Goal: Transaction & Acquisition: Purchase product/service

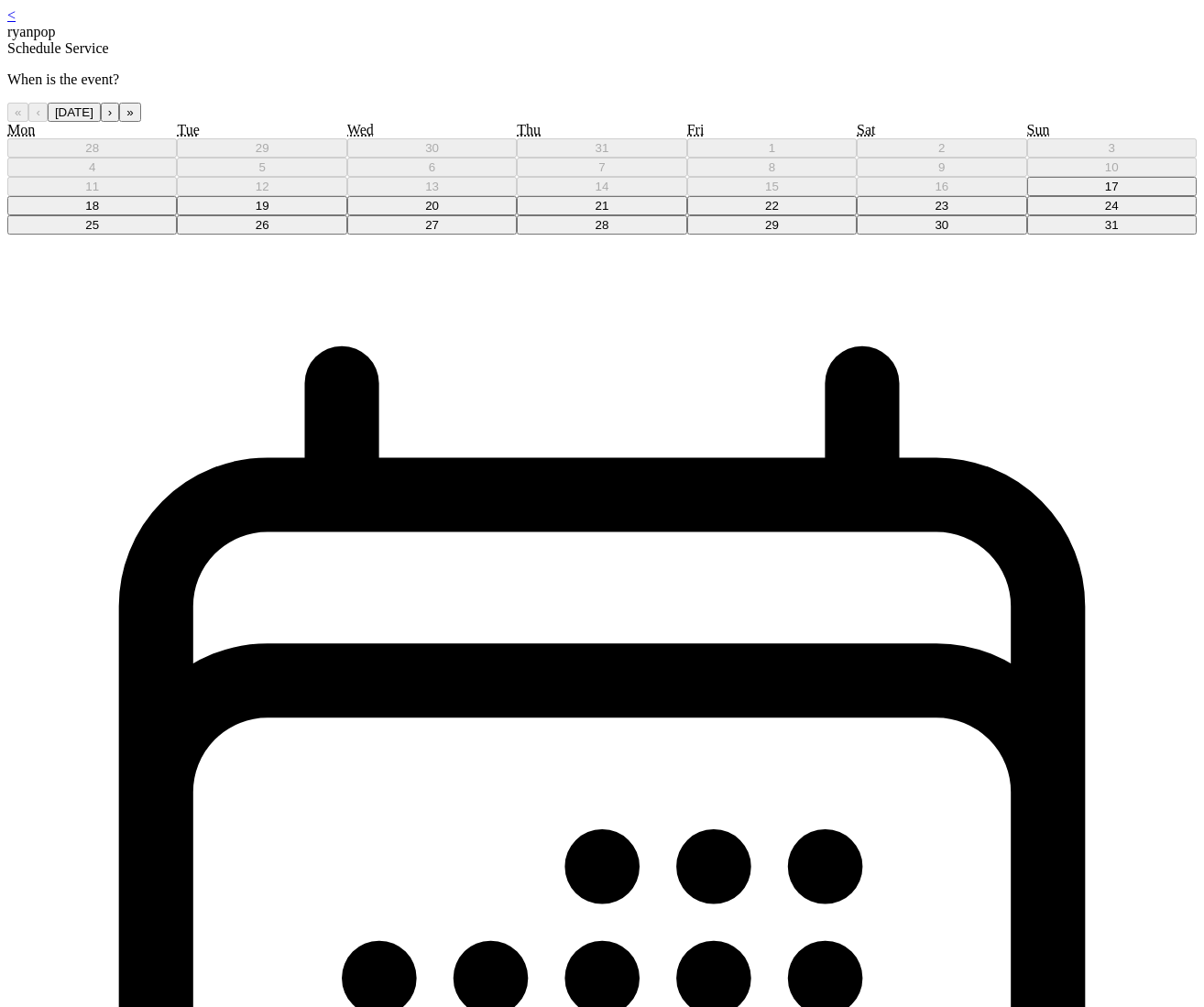
click at [687, 215] on button "22" at bounding box center [772, 206] width 169 height 20
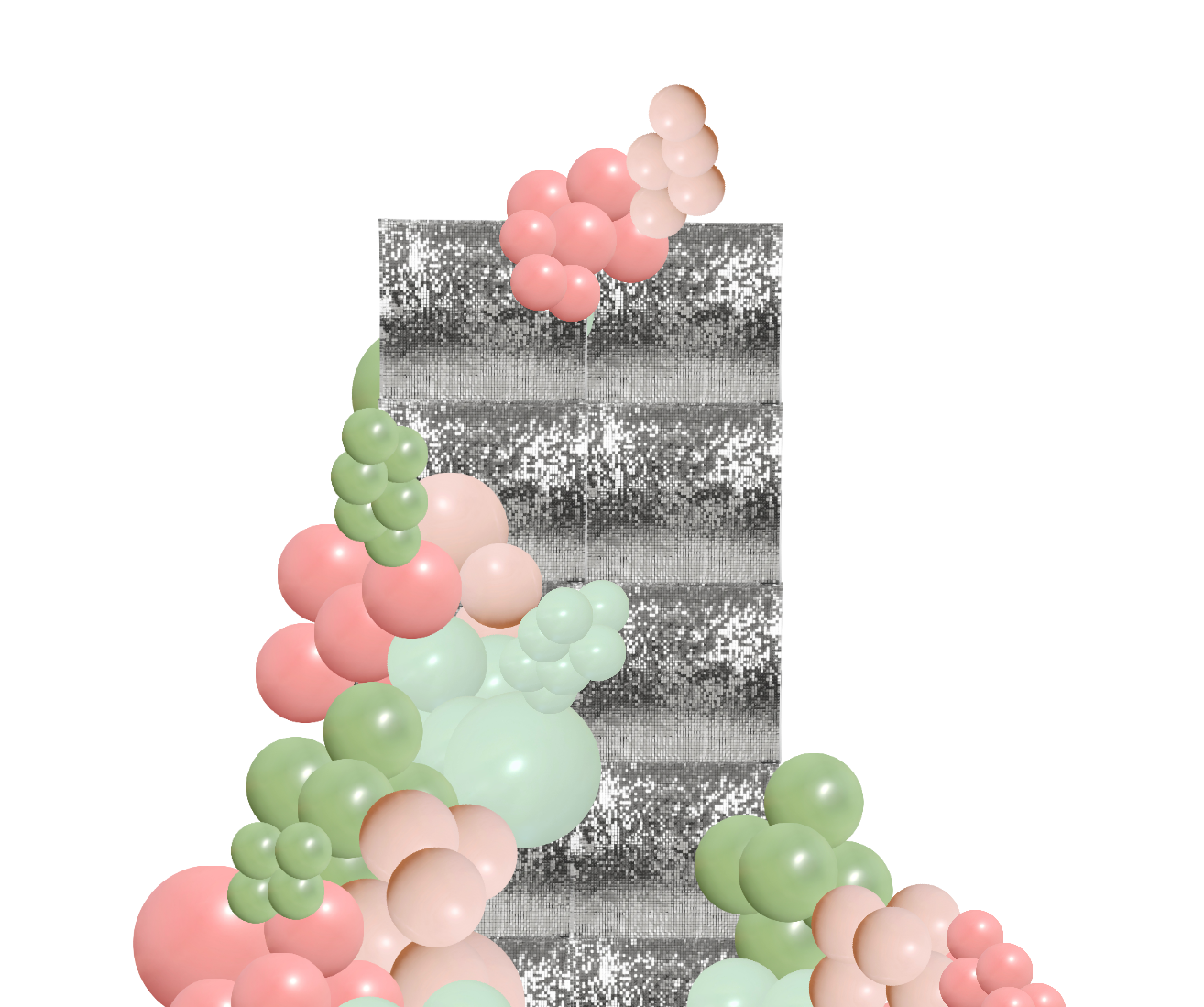
scroll to position [381, 0]
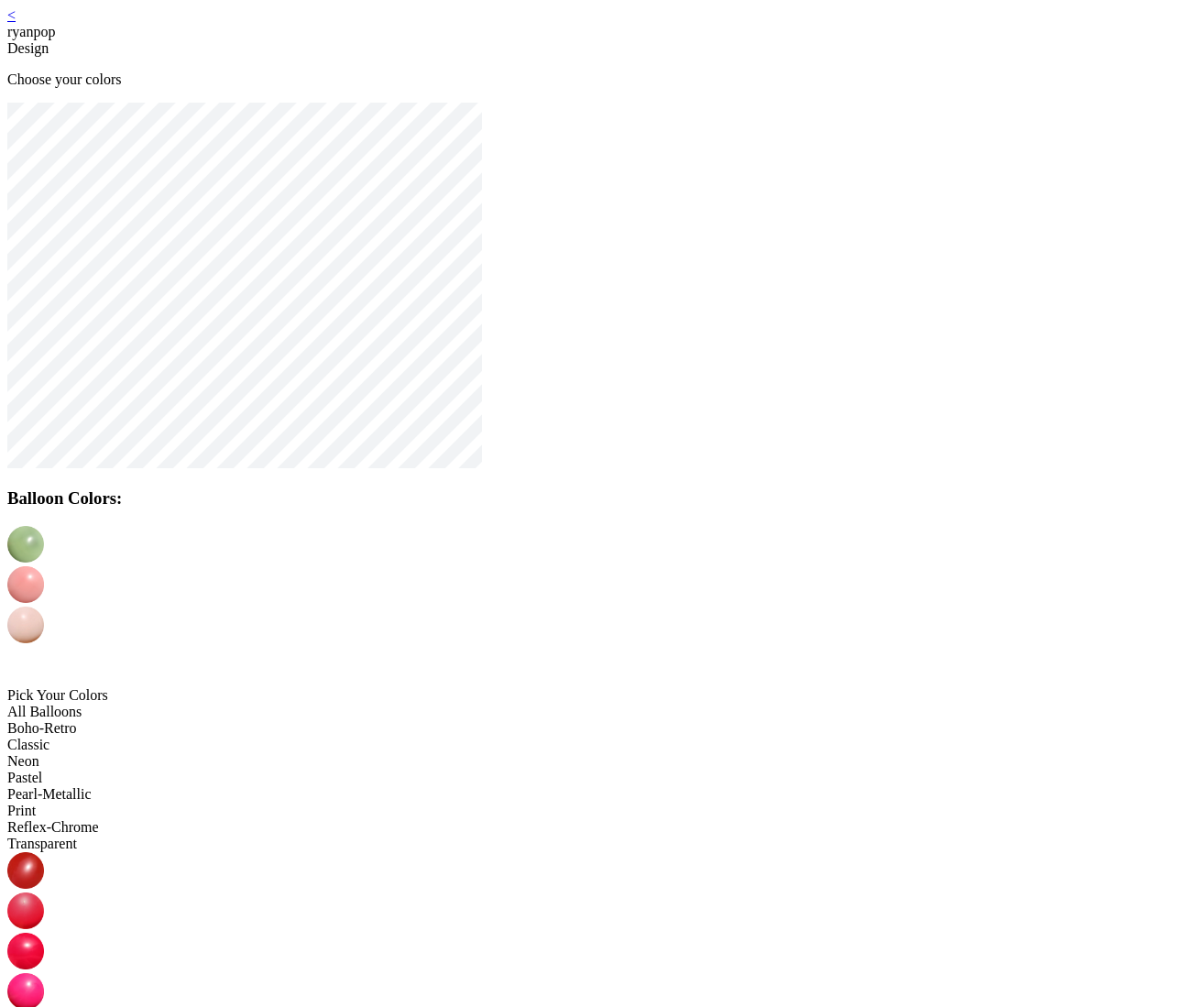
click at [44, 575] on img at bounding box center [25, 584] width 36 height 36
click at [44, 606] on img at bounding box center [25, 624] width 36 height 36
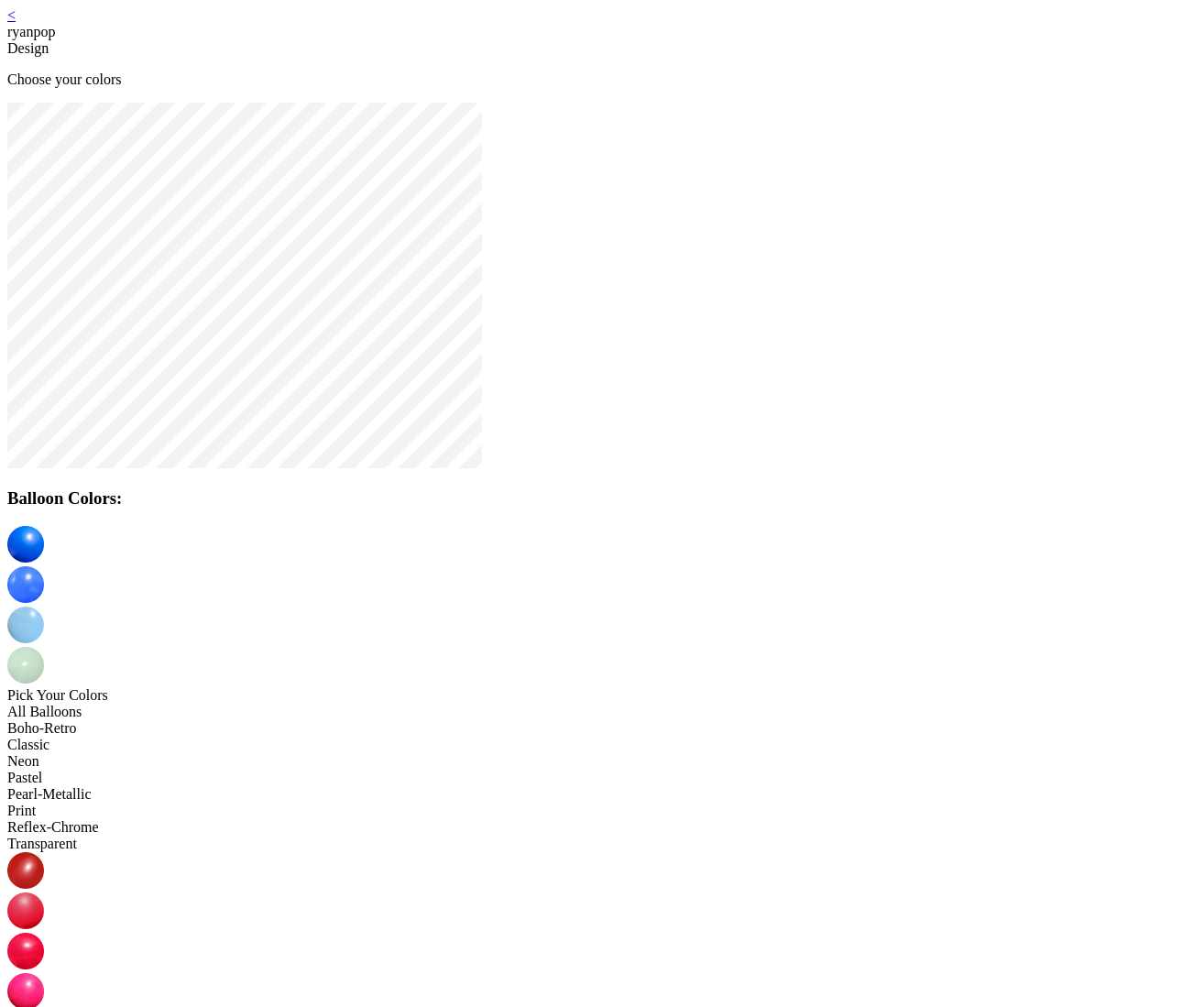
click at [44, 647] on img at bounding box center [25, 665] width 36 height 36
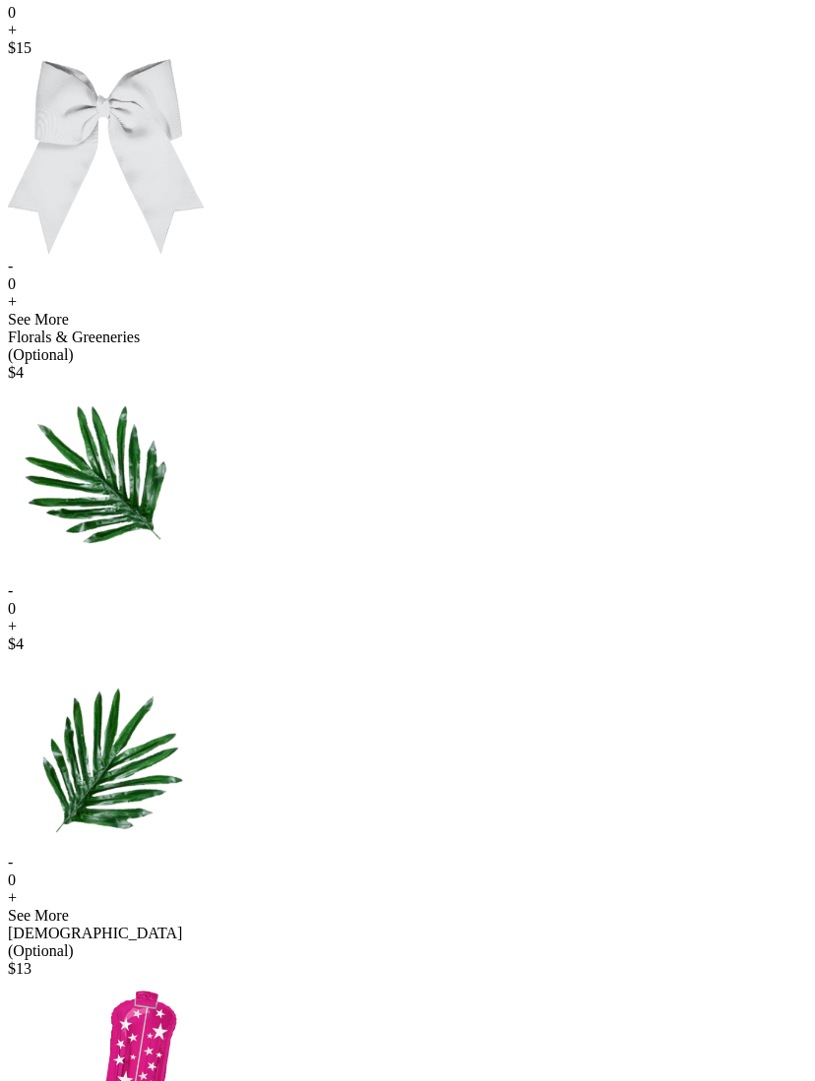
scroll to position [269, 0]
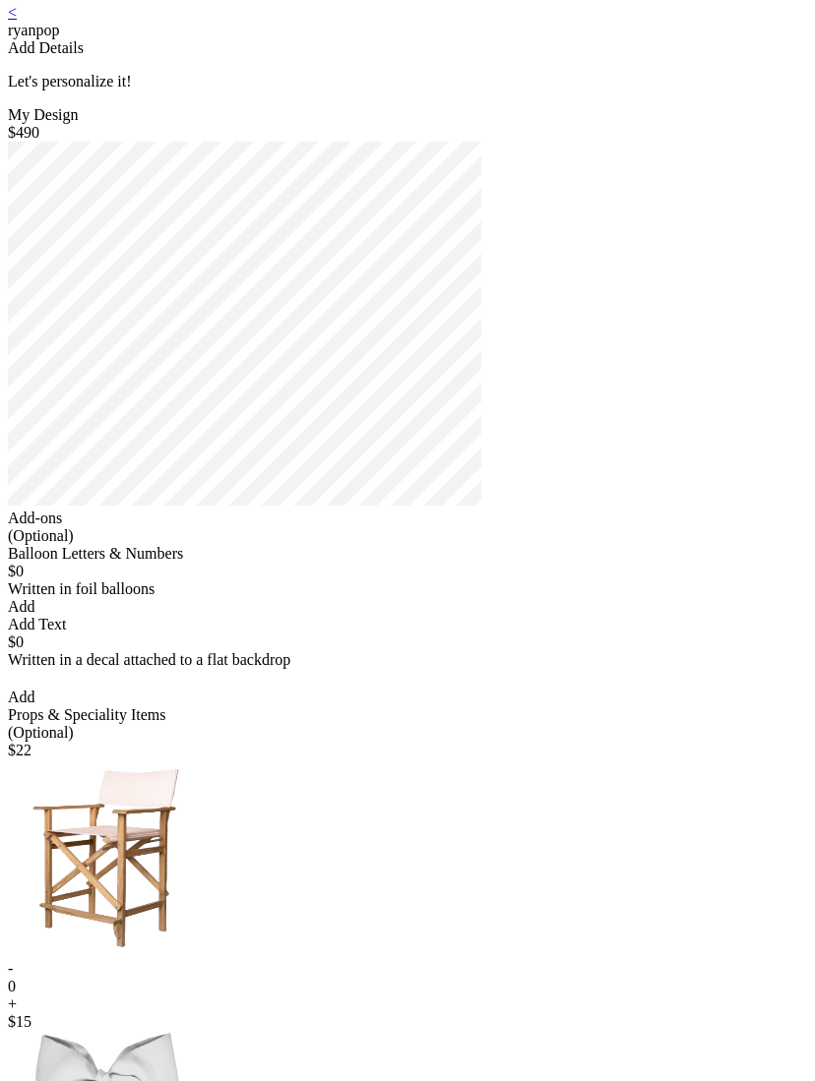
scroll to position [3, 0]
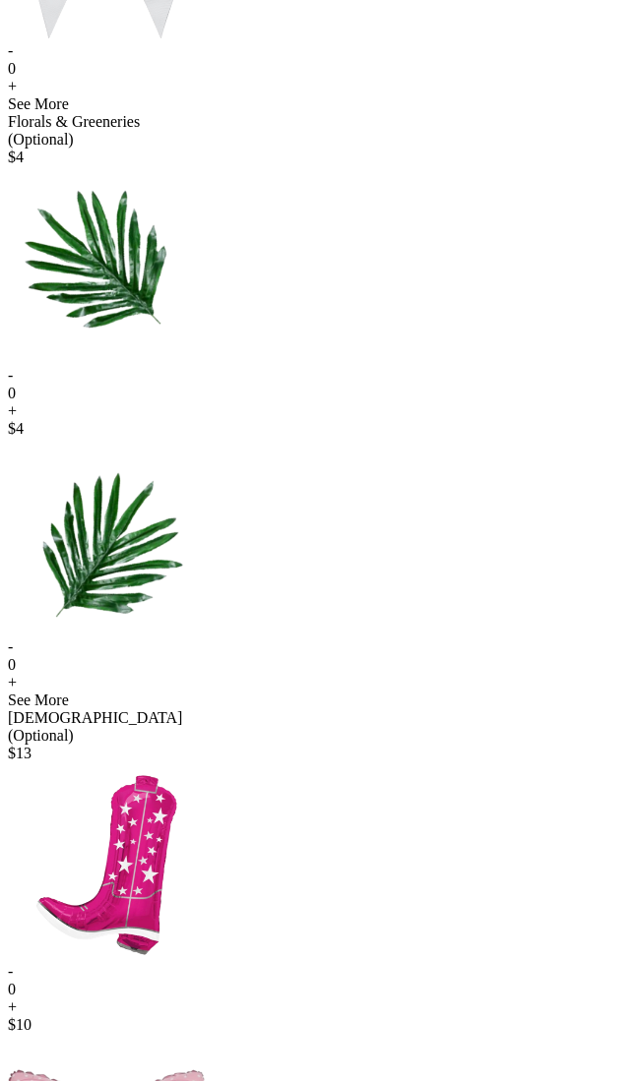
scroll to position [25, 0]
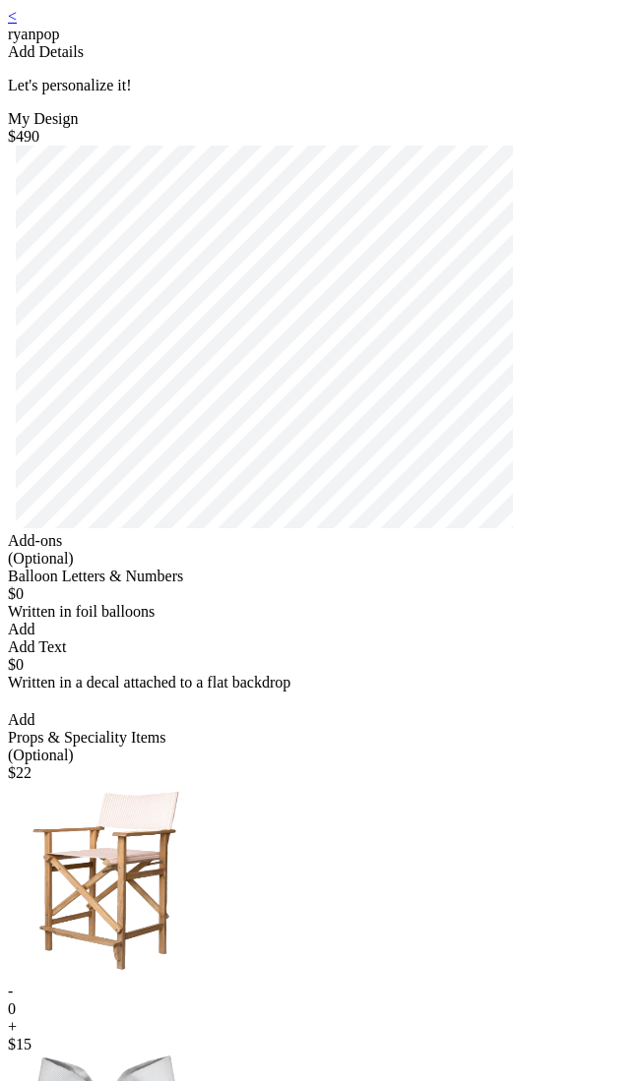
scroll to position [25, 0]
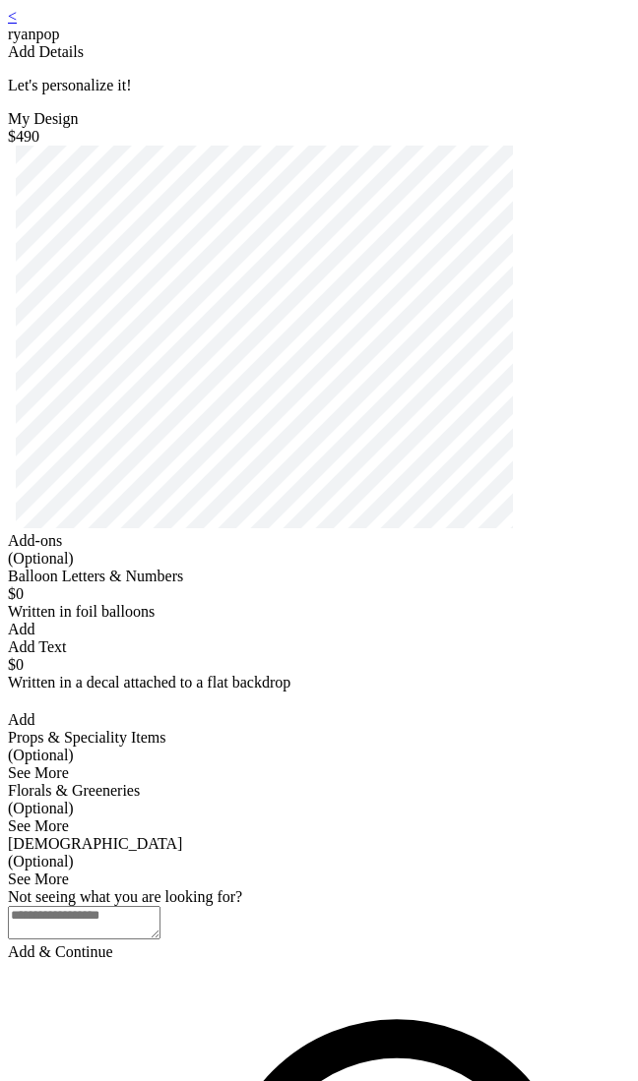
scroll to position [25, 0]
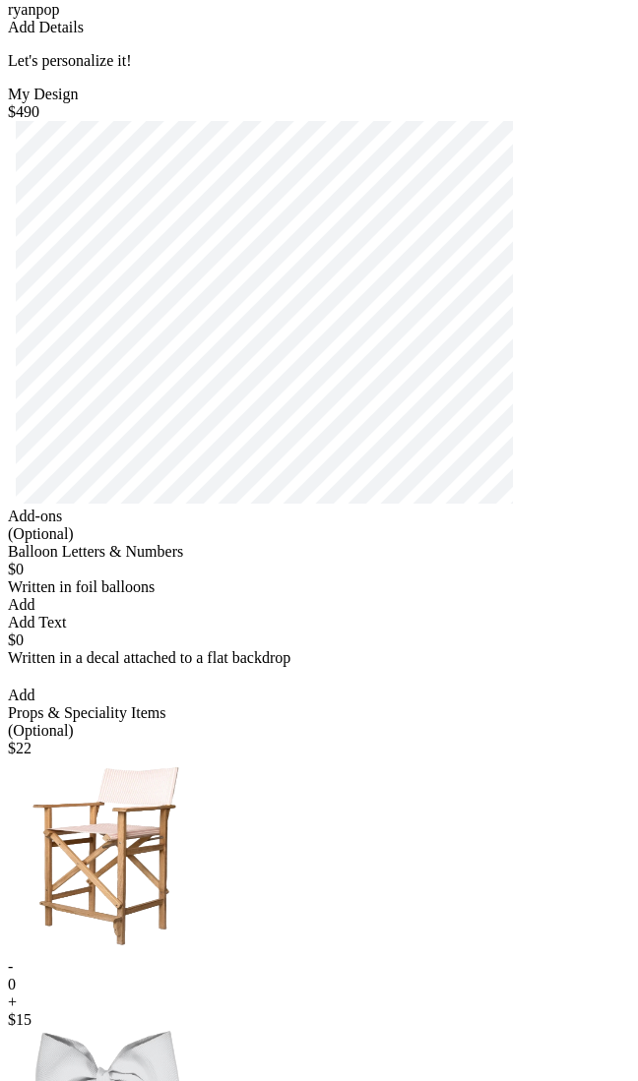
scroll to position [25, 0]
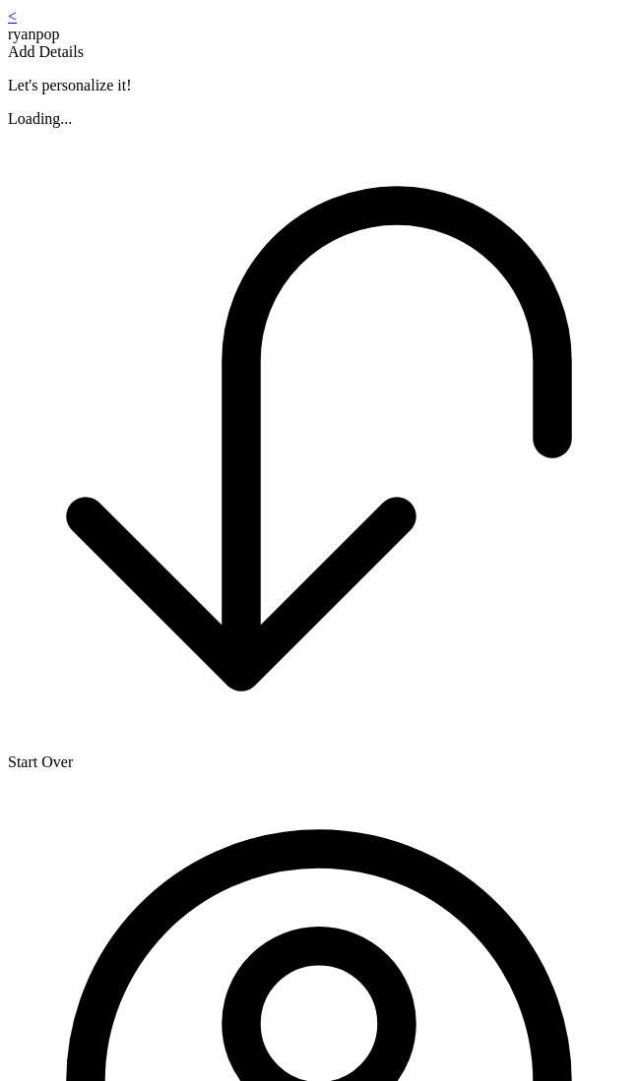
scroll to position [25, 0]
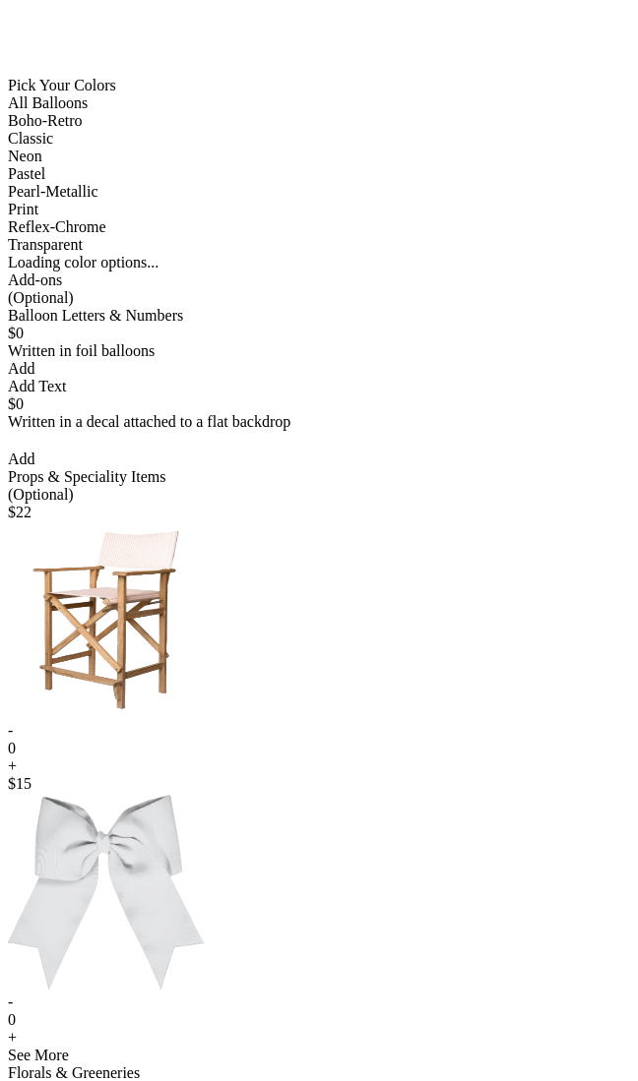
scroll to position [931, 0]
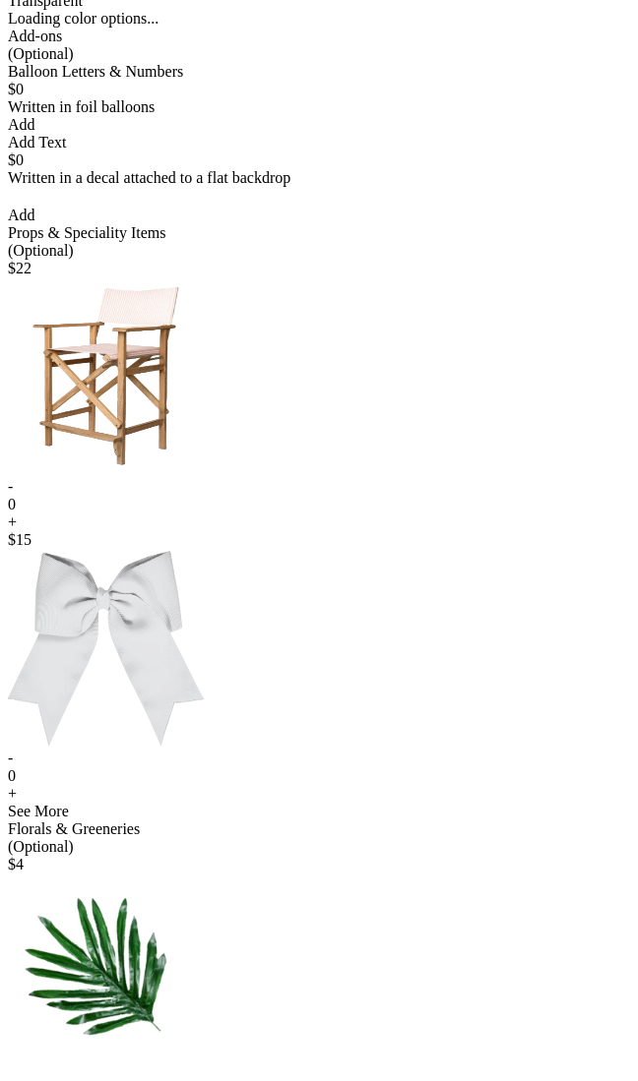
click at [245, 531] on div "+" at bounding box center [319, 523] width 622 height 18
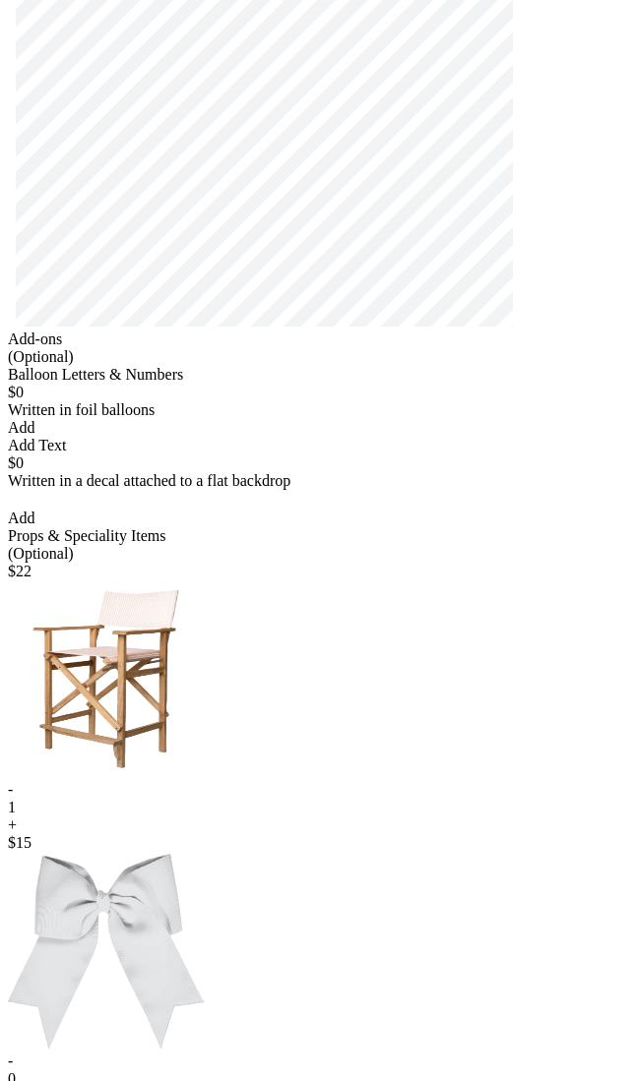
scroll to position [0, 0]
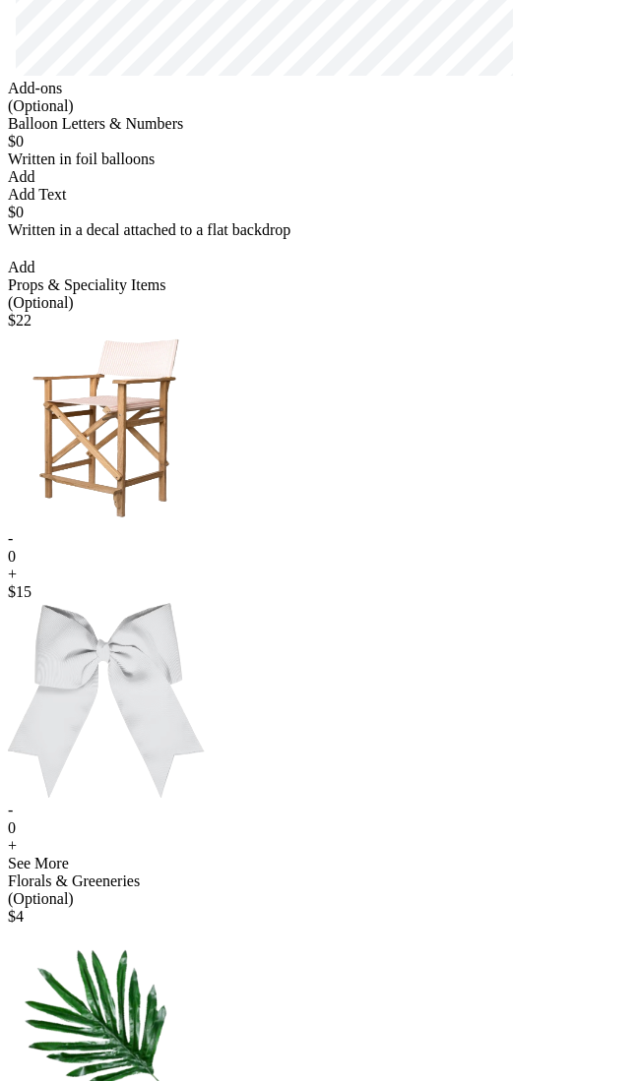
scroll to position [1213, 0]
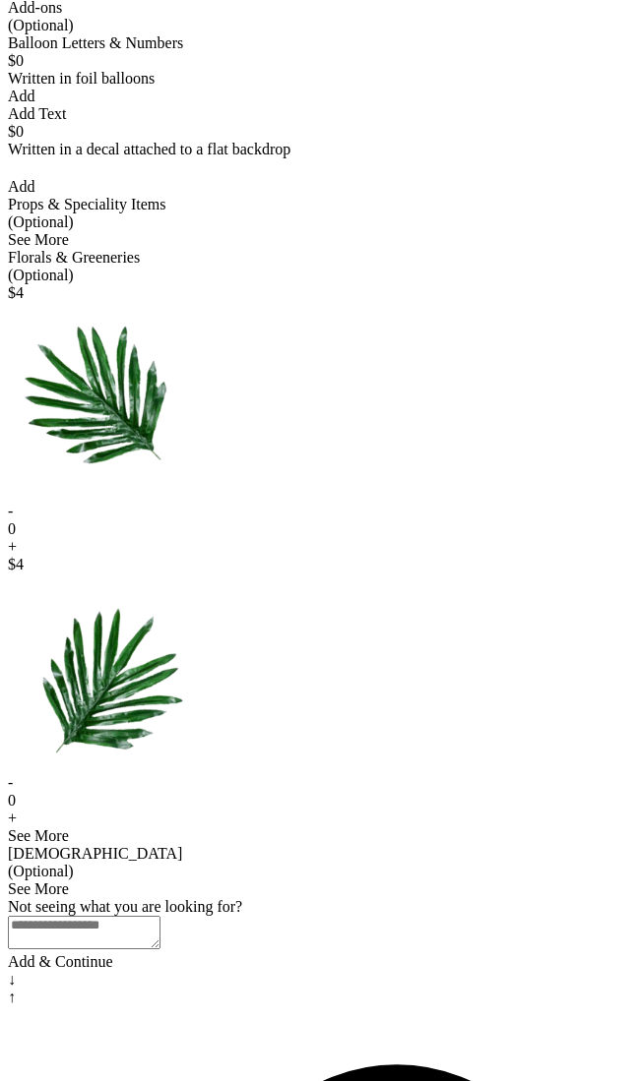
scroll to position [774, 0]
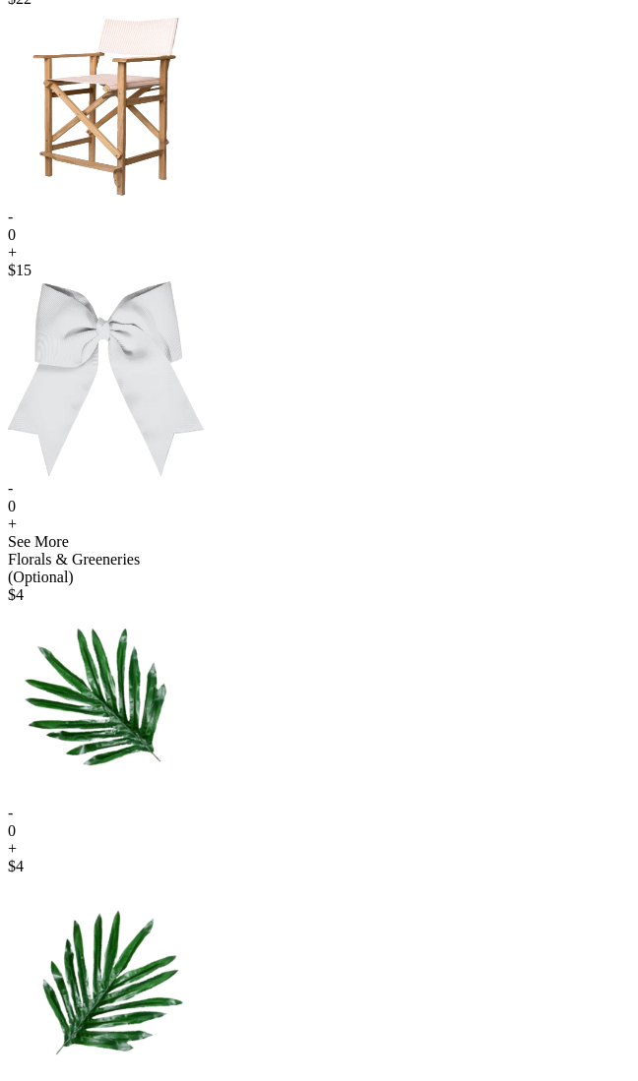
click at [236, 262] on div "+" at bounding box center [319, 253] width 622 height 18
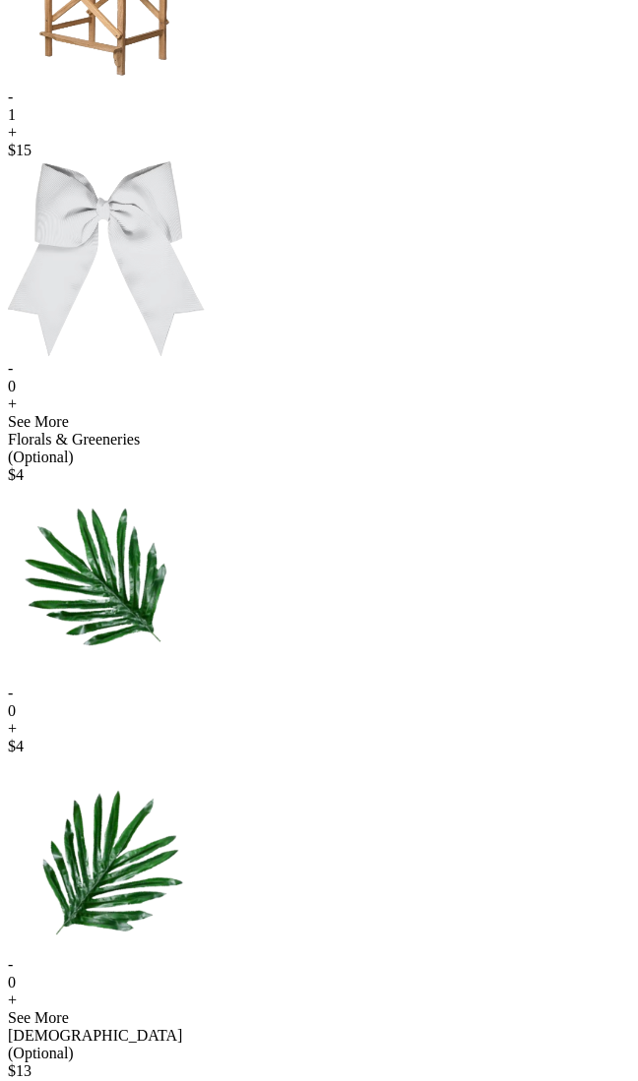
scroll to position [788, 0]
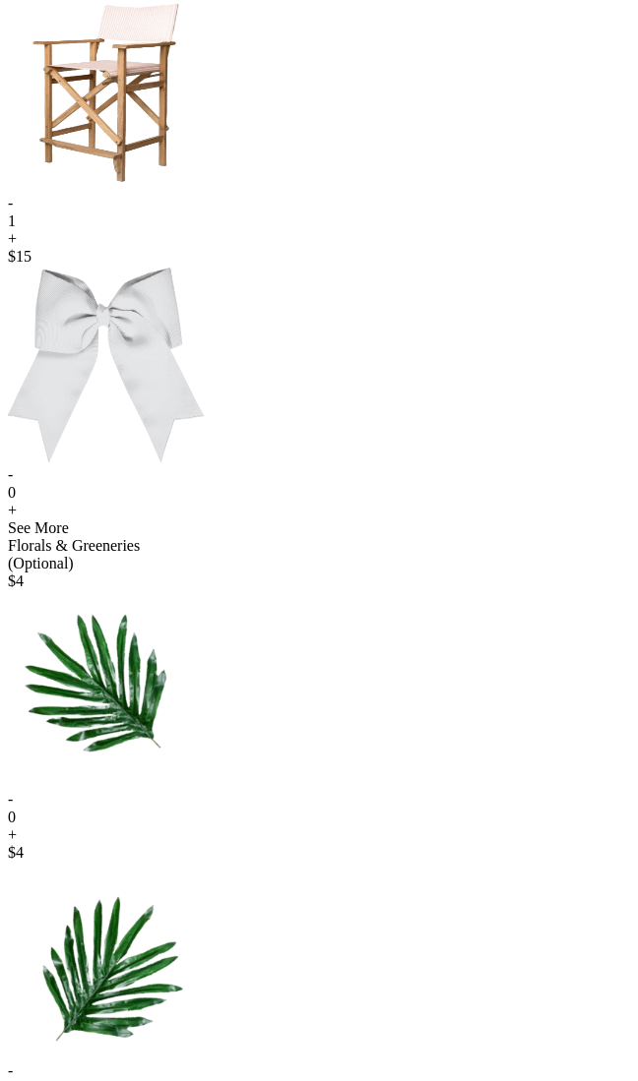
click at [181, 213] on div "-" at bounding box center [319, 204] width 622 height 18
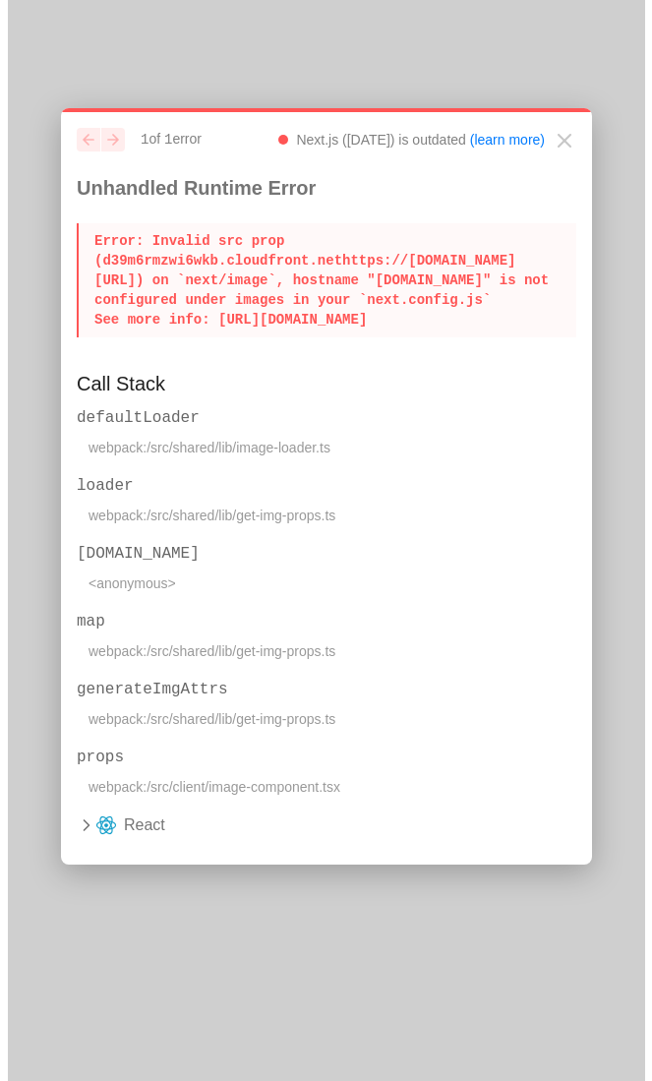
scroll to position [0, 0]
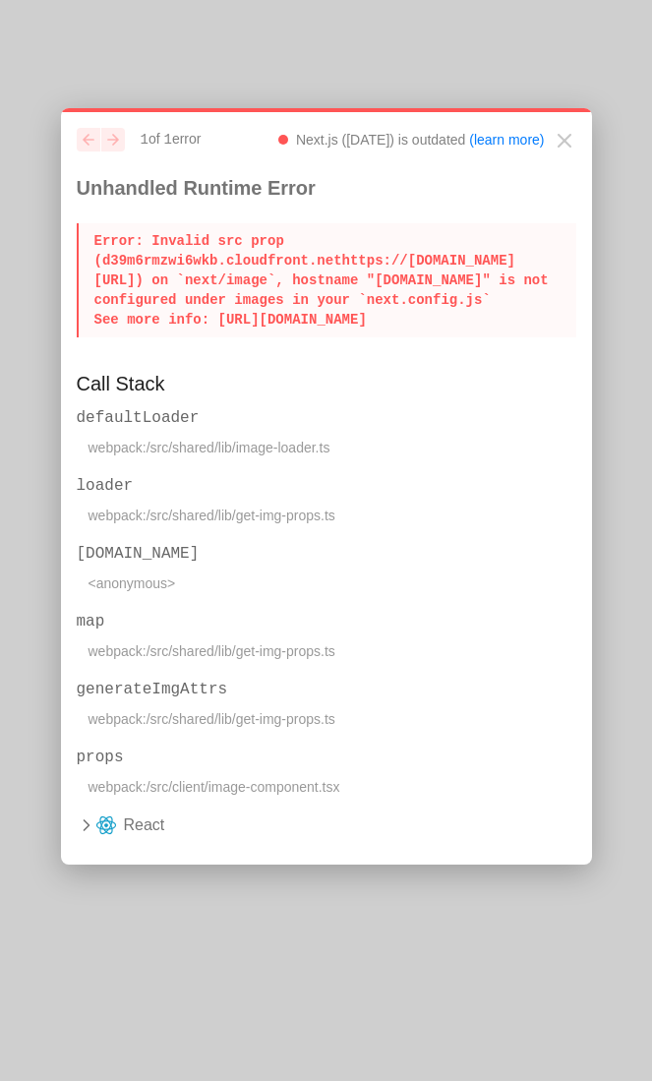
drag, startPoint x: 292, startPoint y: 572, endPoint x: 91, endPoint y: 234, distance: 392.6
click at [91, 233] on p "Error : Invalid src prop (d39m6rmzwi6wkb.cloudfront.nethttps://fanfaire-early-a…" at bounding box center [327, 280] width 500 height 114
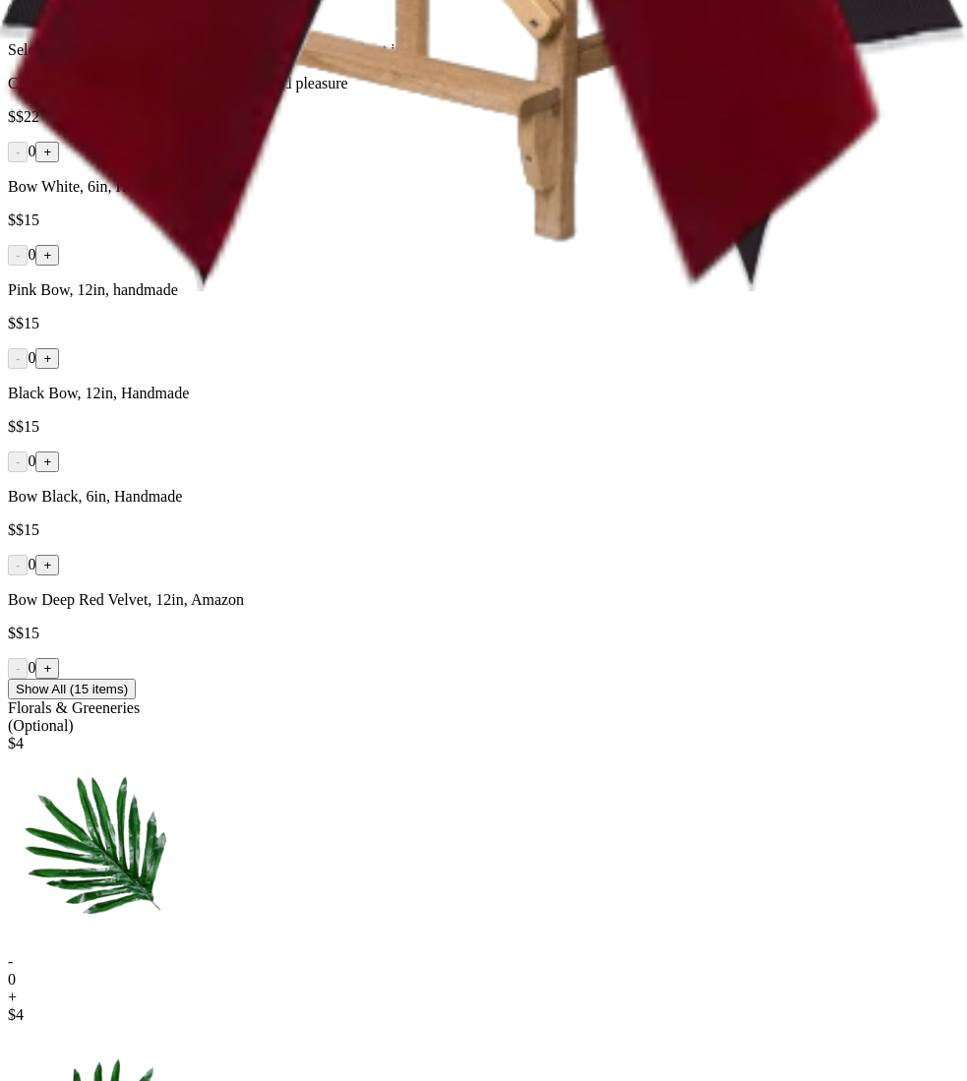
scroll to position [1041, 0]
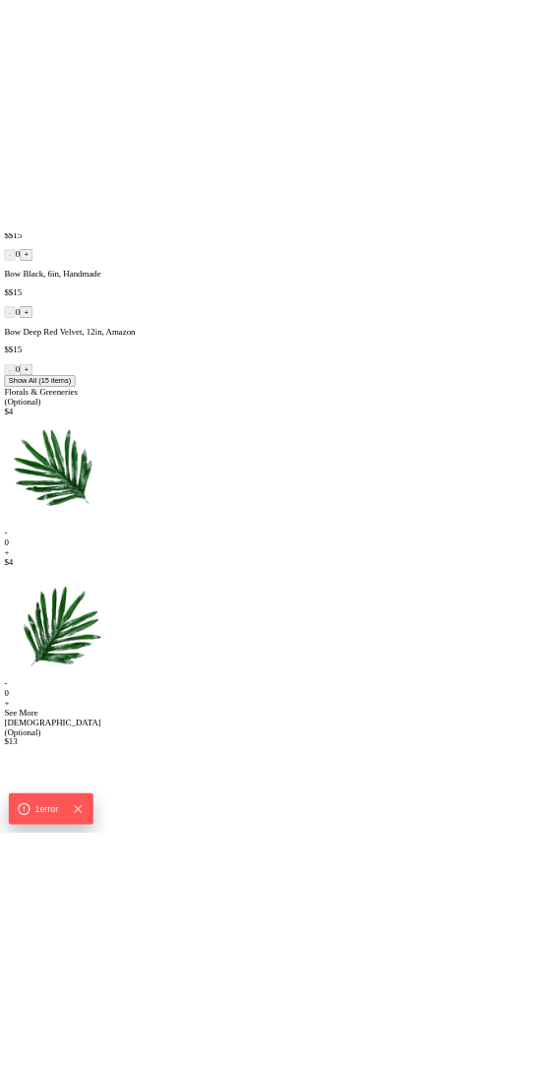
scroll to position [1062, 0]
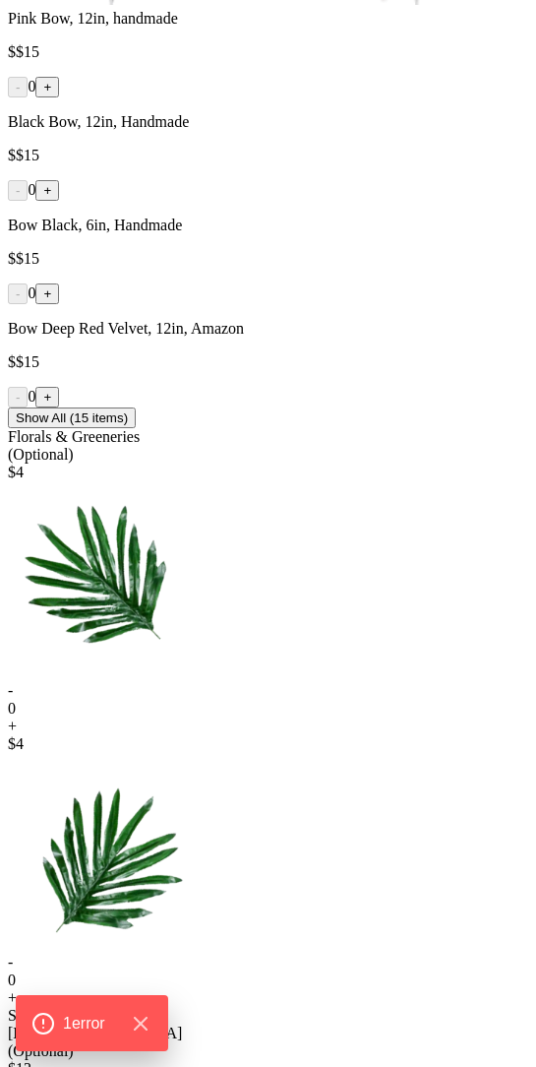
scroll to position [1044, 0]
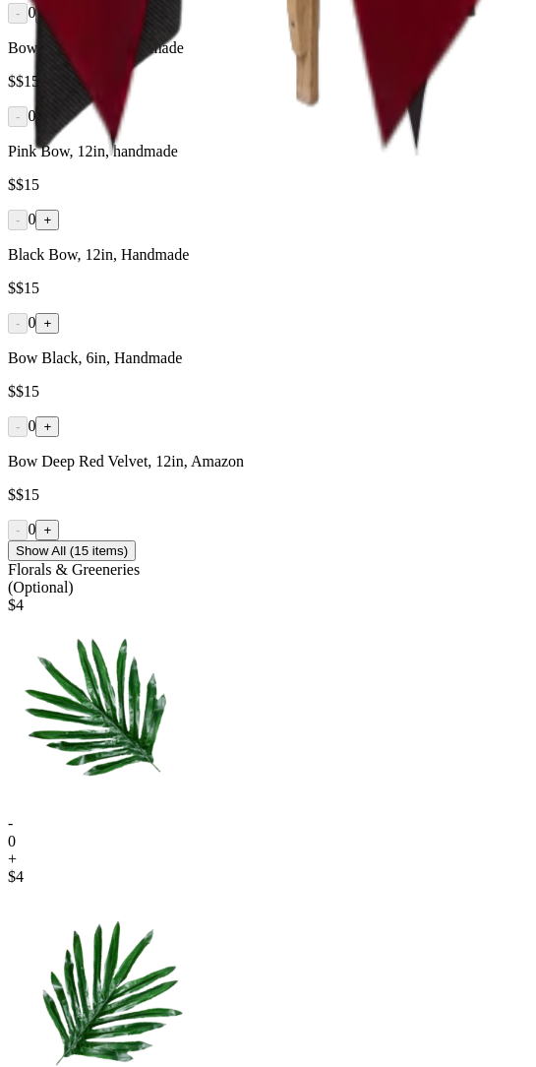
scroll to position [966, 0]
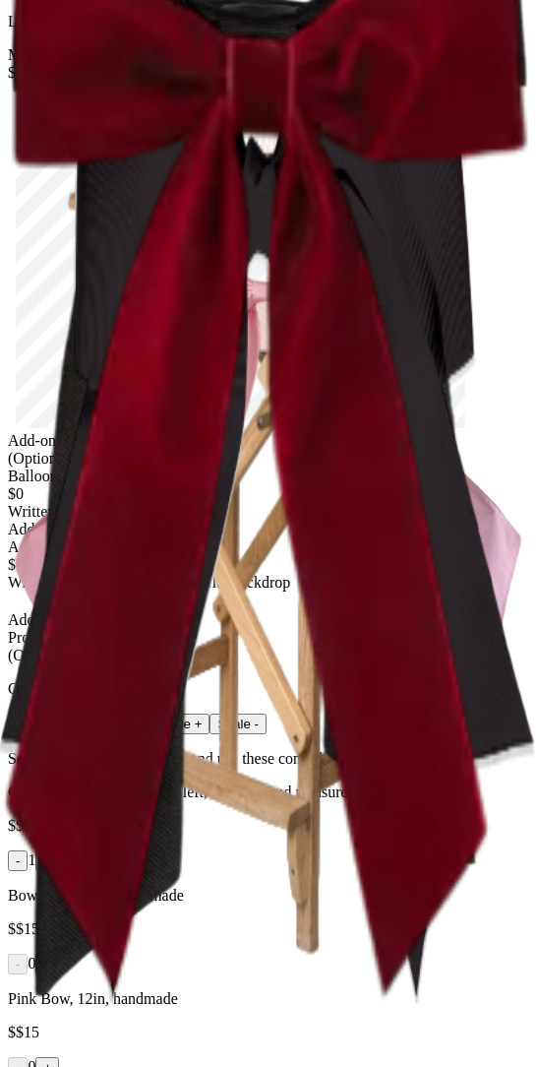
scroll to position [0, 0]
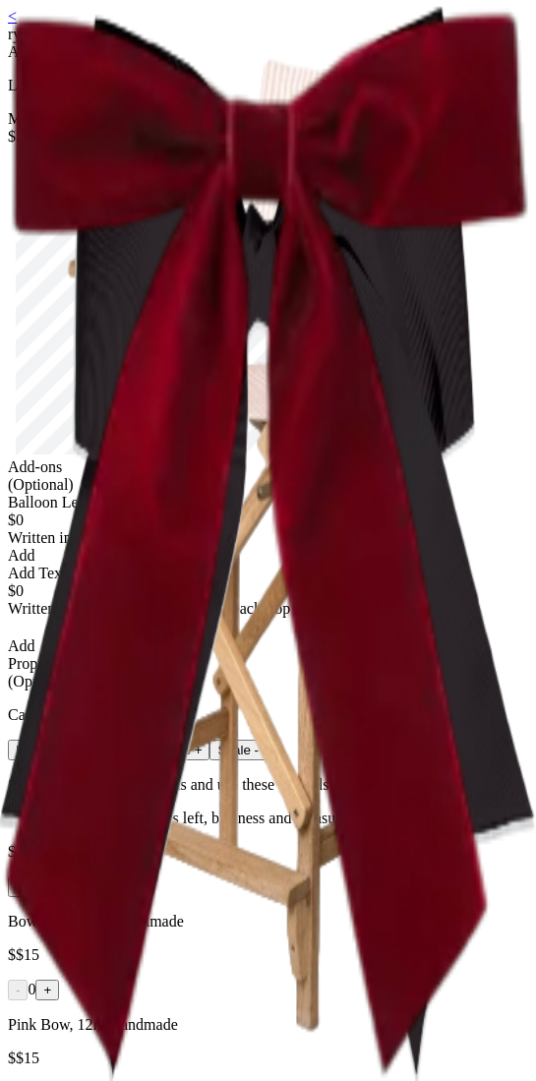
scroll to position [964, 0]
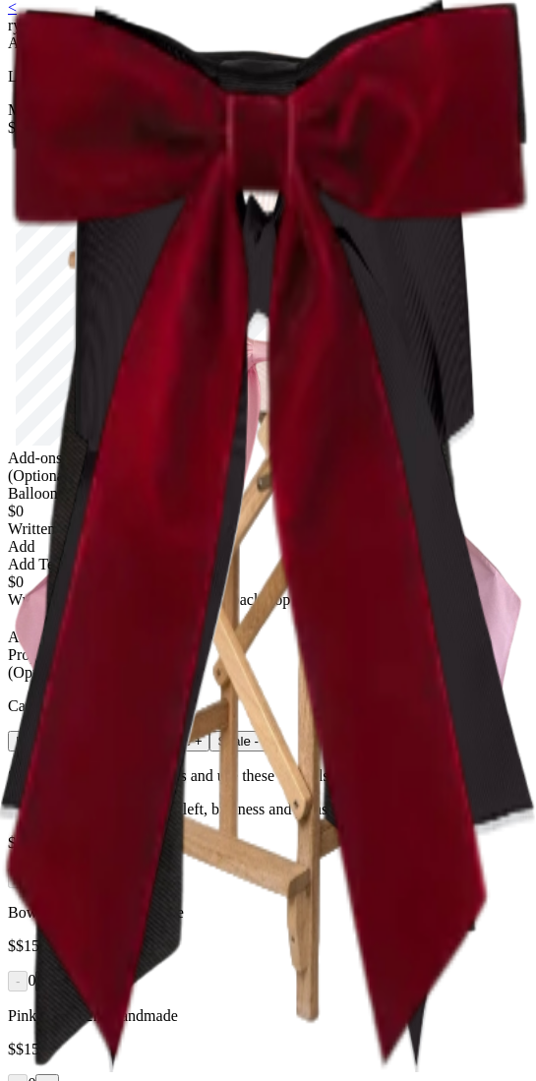
scroll to position [0, 0]
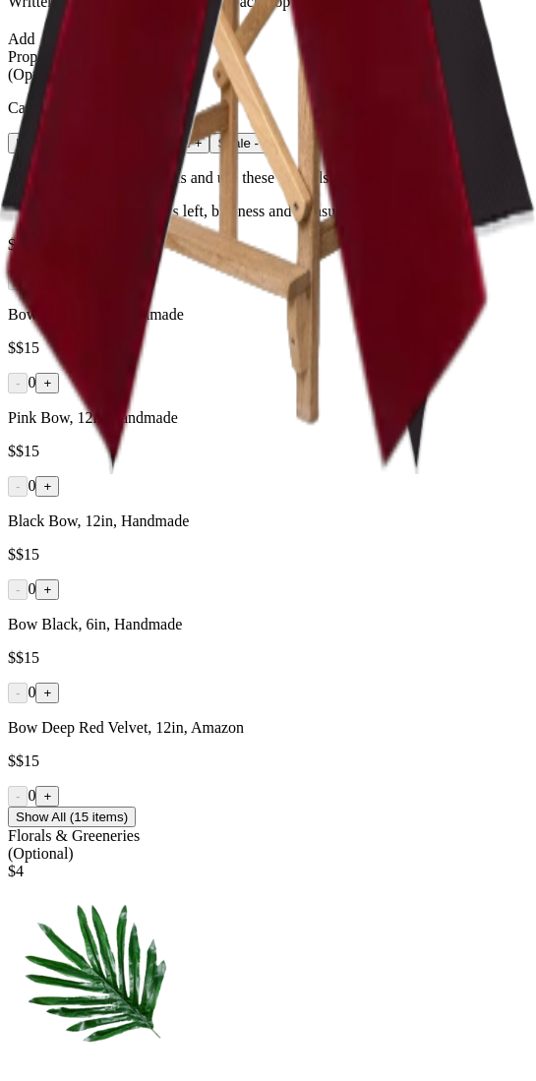
scroll to position [1187, 0]
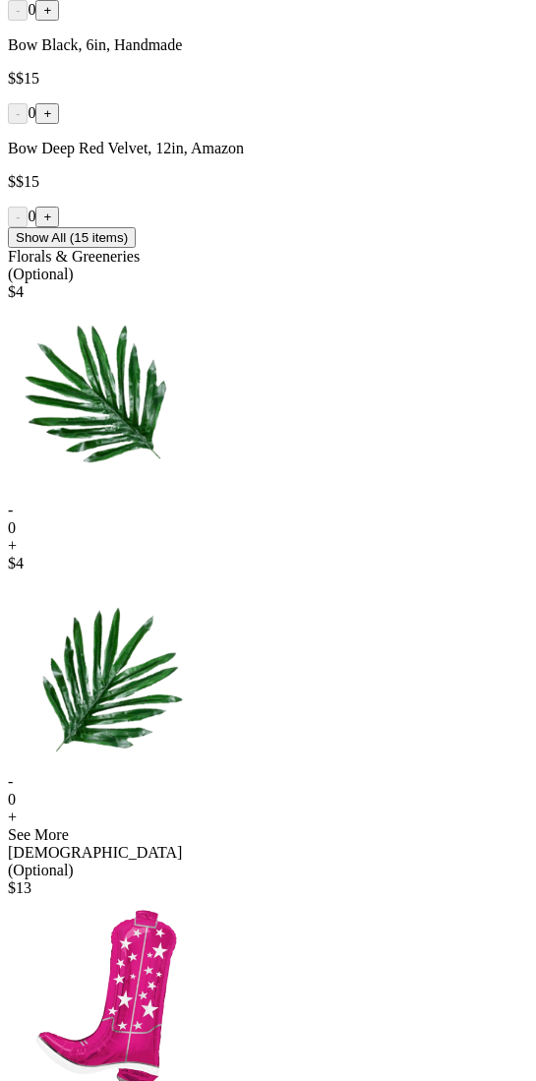
click at [59, 21] on button "+" at bounding box center [47, 10] width 24 height 21
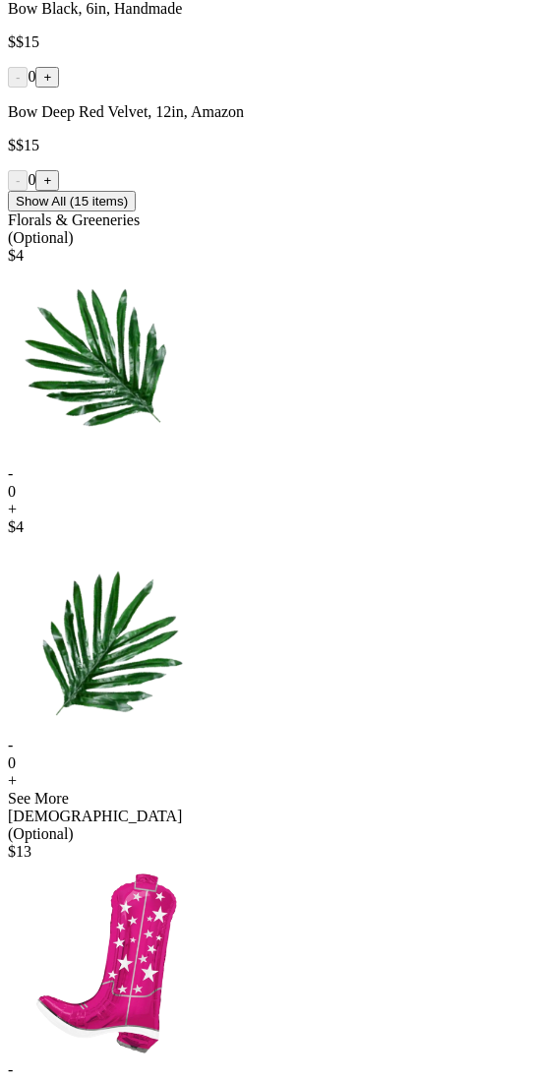
scroll to position [1284, 0]
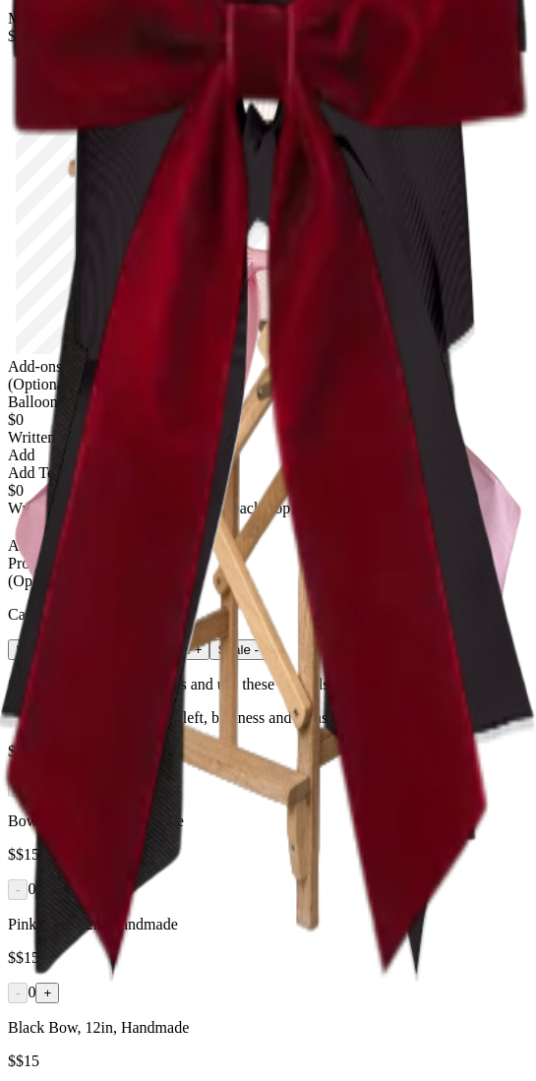
scroll to position [0, 0]
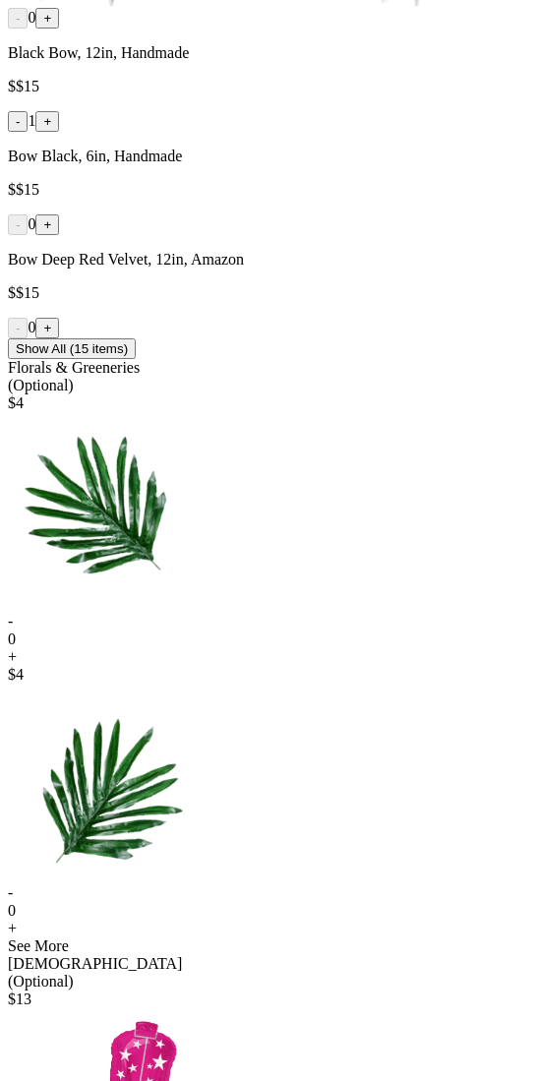
click at [28, 132] on button "-" at bounding box center [18, 121] width 20 height 21
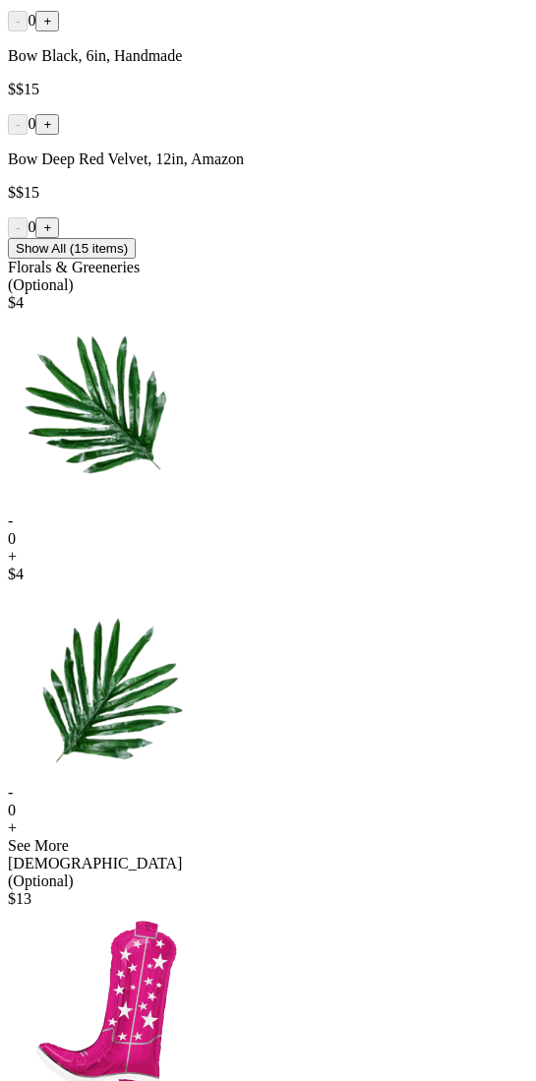
scroll to position [850, 0]
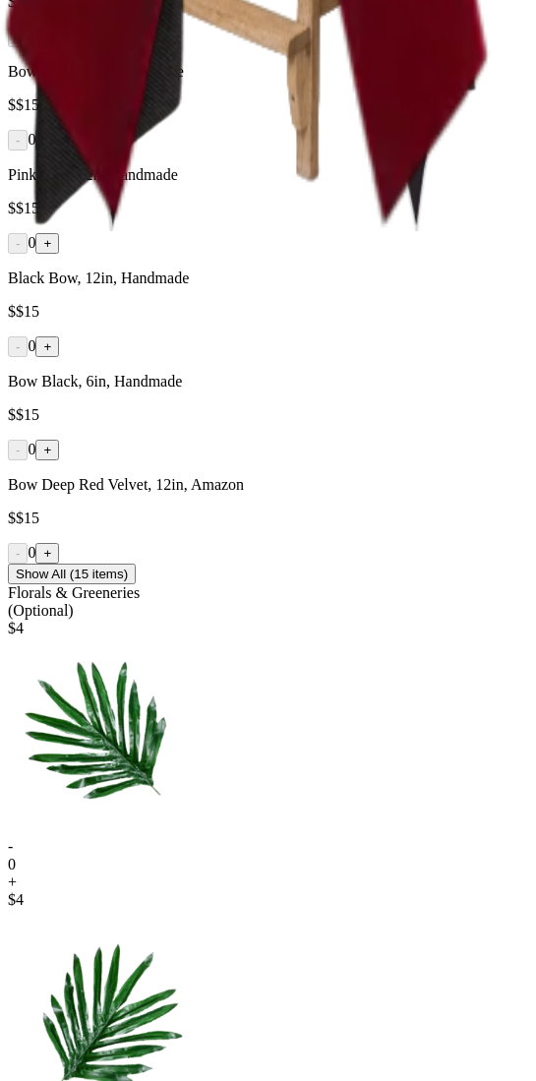
click at [118, 47] on div "- 0 +" at bounding box center [268, 37] width 520 height 21
click at [59, 47] on button "+" at bounding box center [47, 37] width 24 height 21
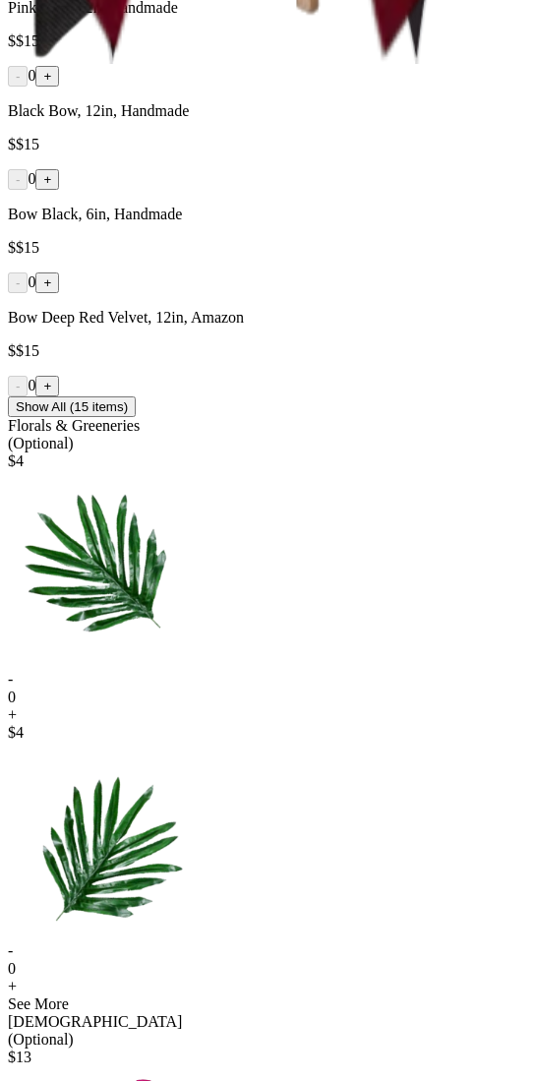
scroll to position [902, 0]
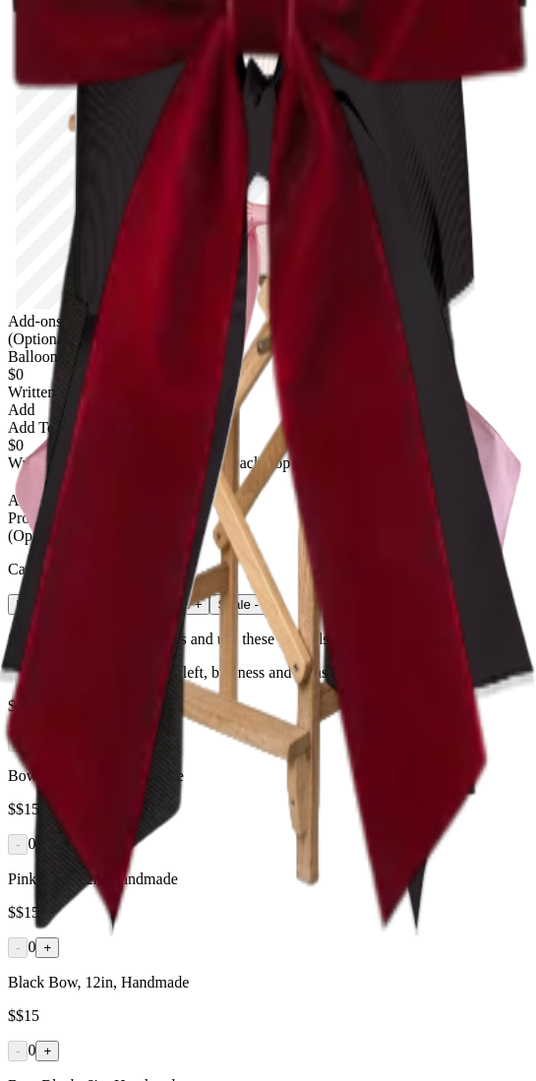
scroll to position [0, 0]
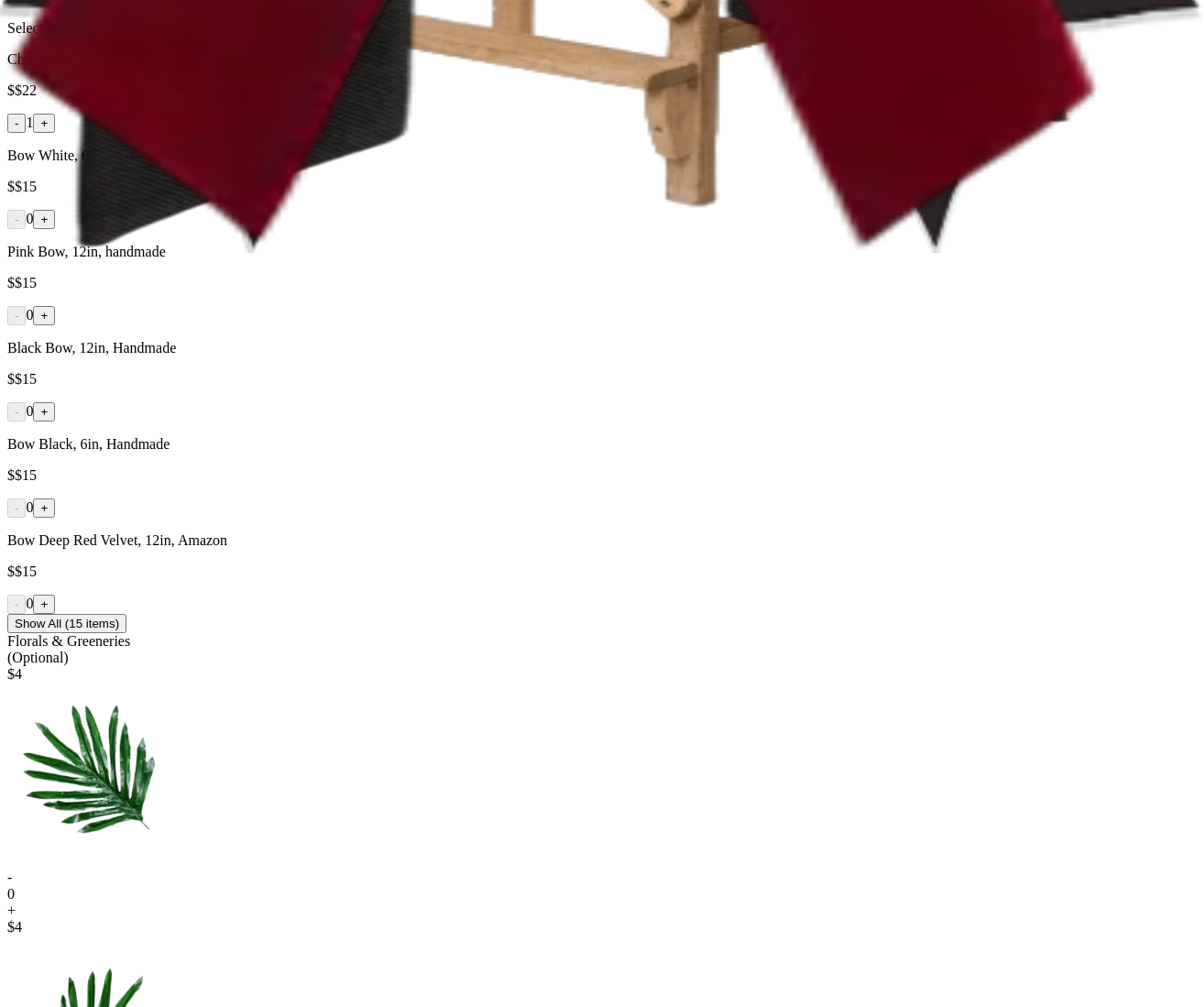
scroll to position [895, 0]
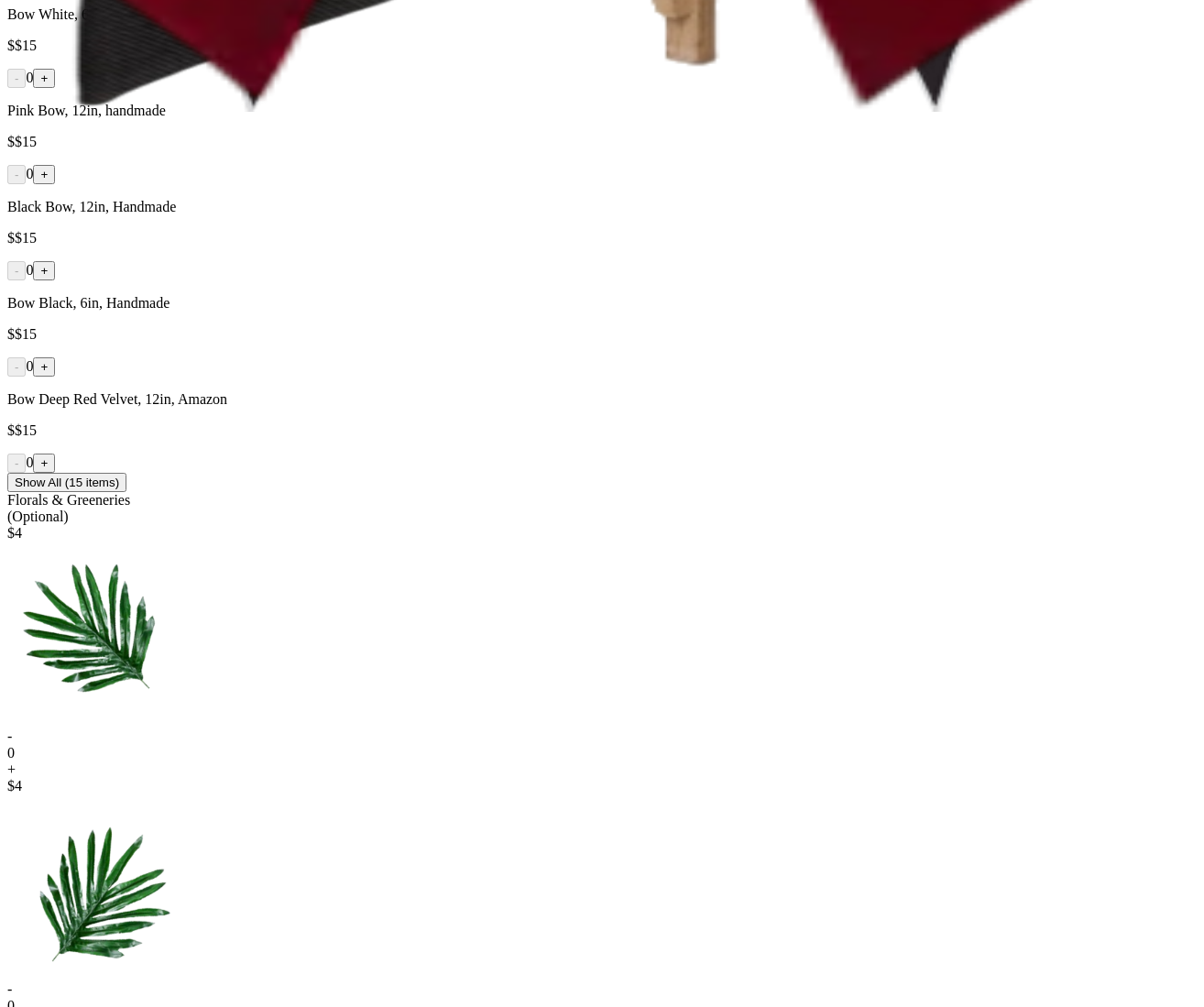
click at [55, 88] on button "+" at bounding box center [44, 78] width 22 height 20
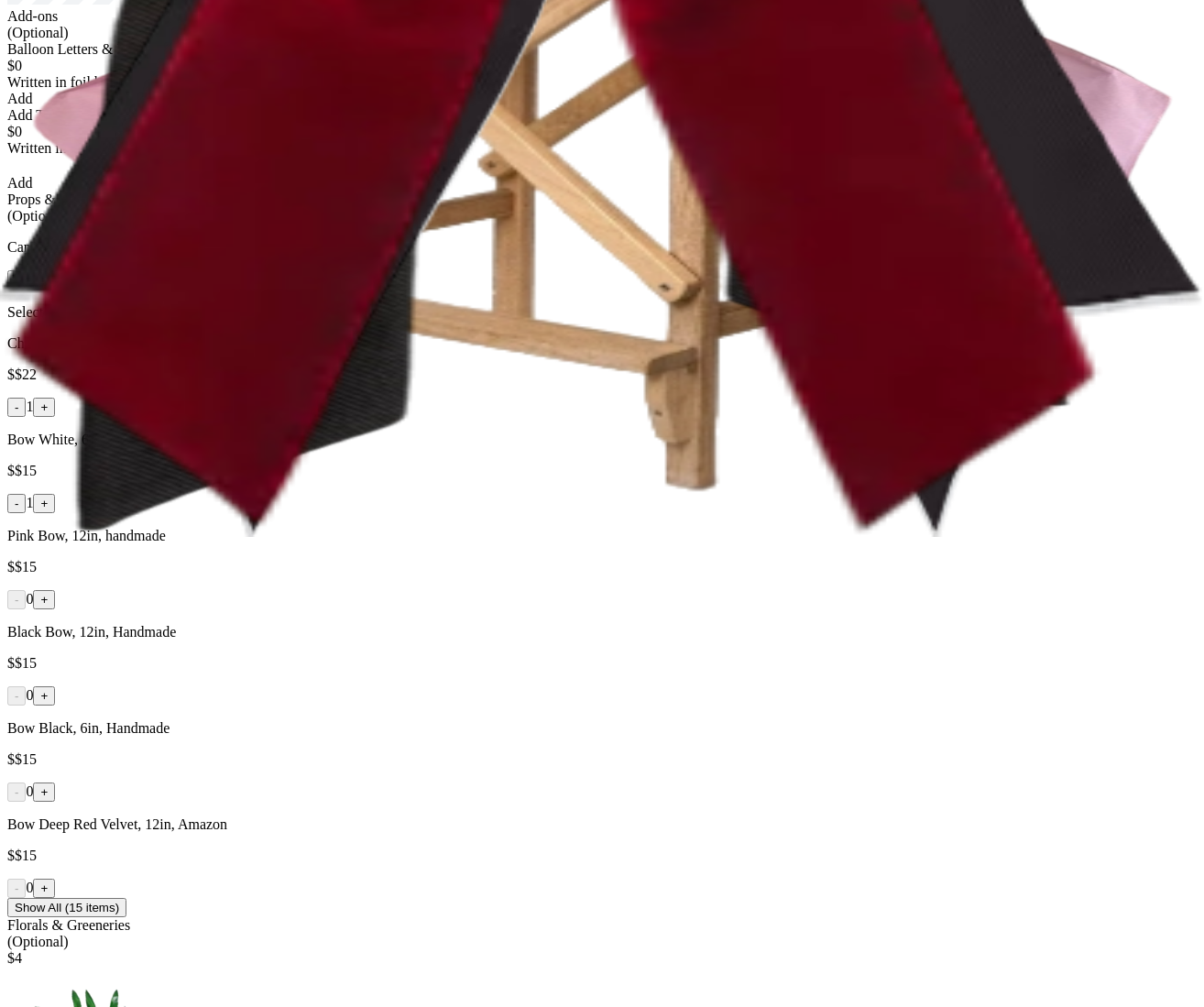
scroll to position [0, 0]
